Goal: Information Seeking & Learning: Learn about a topic

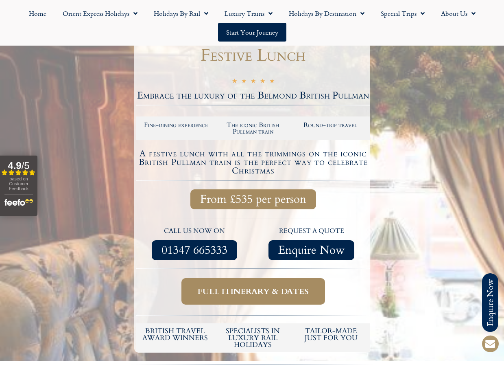
scroll to position [128, 0]
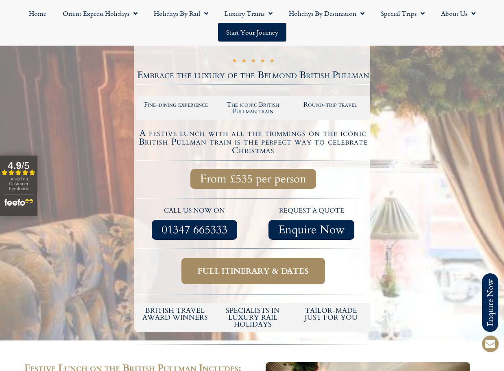
click at [249, 266] on span "Full itinerary & dates" at bounding box center [253, 271] width 111 height 10
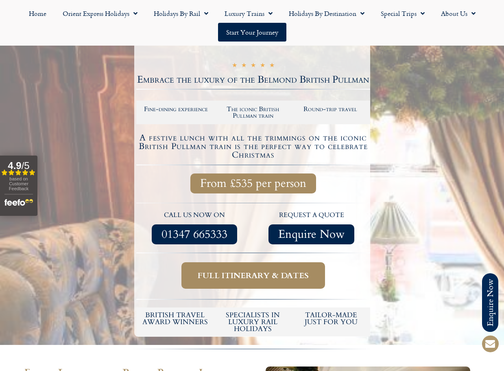
scroll to position [116, 0]
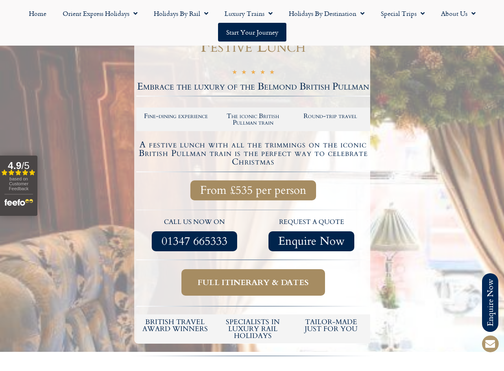
click at [252, 280] on span "Full itinerary & dates" at bounding box center [253, 282] width 111 height 10
click at [251, 278] on span "Full itinerary & dates" at bounding box center [253, 282] width 111 height 10
click at [260, 290] on link "Full itinerary & dates" at bounding box center [253, 282] width 144 height 26
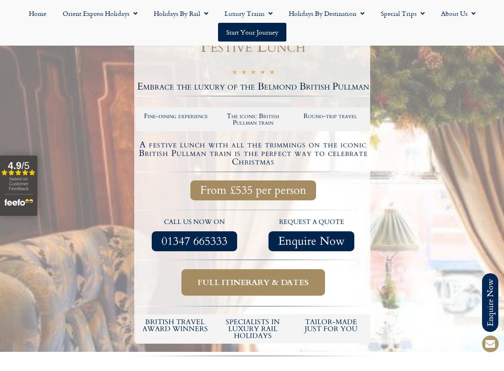
click at [217, 239] on span "01347 665333" at bounding box center [195, 241] width 66 height 10
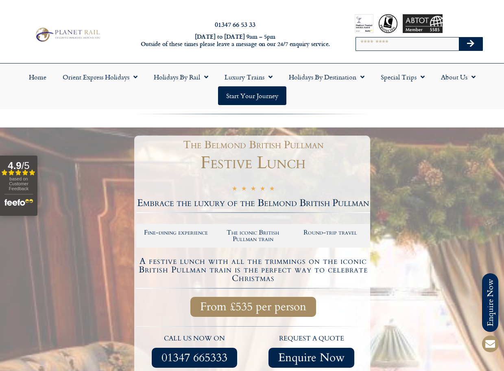
scroll to position [0, 0]
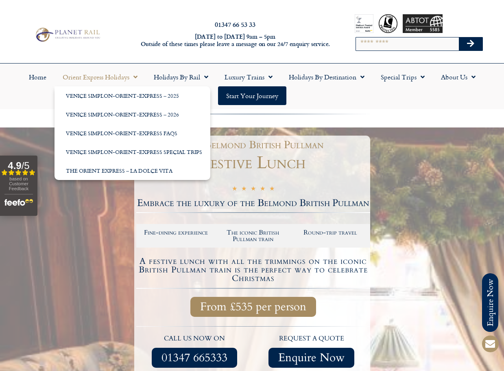
click at [114, 75] on link "Orient Express Holidays" at bounding box center [100, 77] width 91 height 19
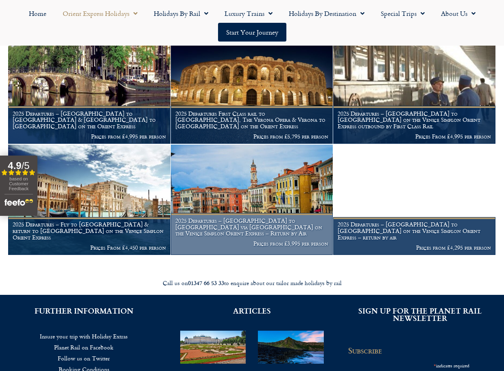
scroll to position [921, 0]
